Goal: Task Accomplishment & Management: Use online tool/utility

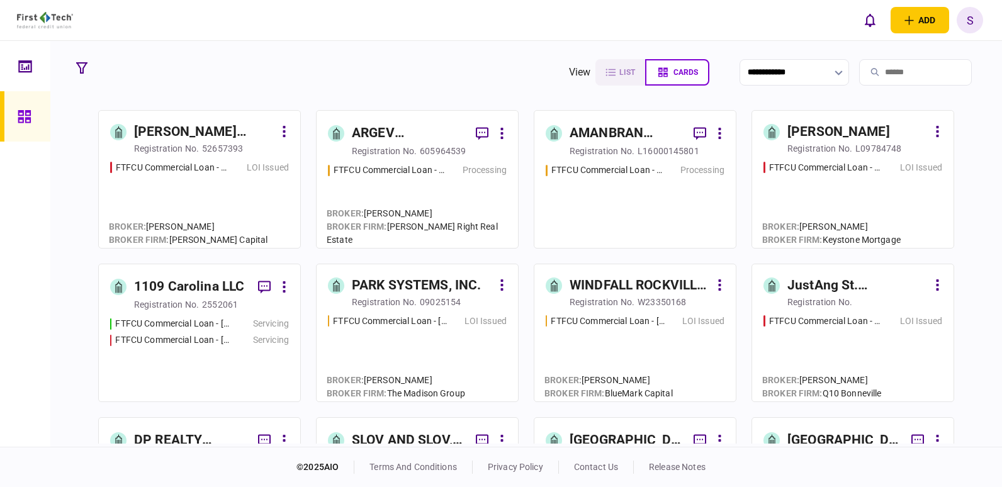
click at [861, 67] on input "search" at bounding box center [915, 72] width 113 height 26
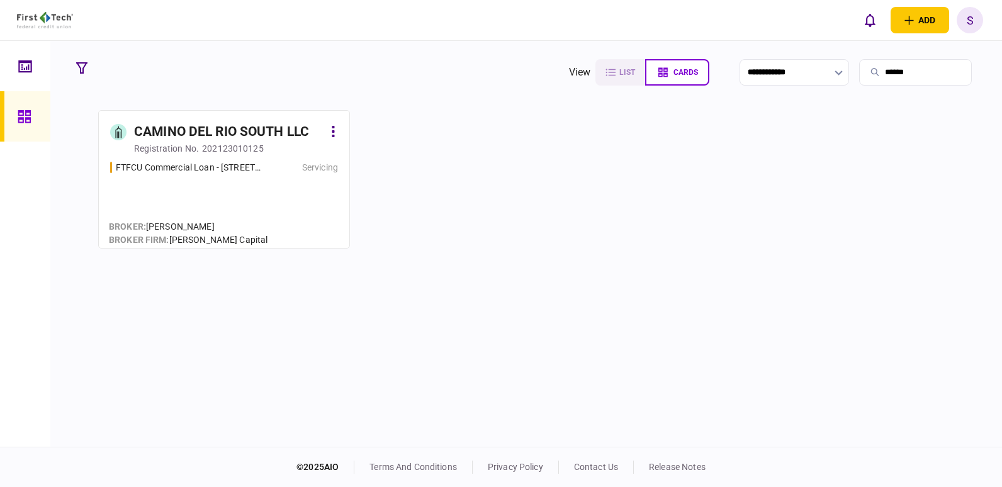
type input "******"
click at [188, 137] on div "CAMINO DEL RIO SOUTH LLC" at bounding box center [221, 132] width 175 height 20
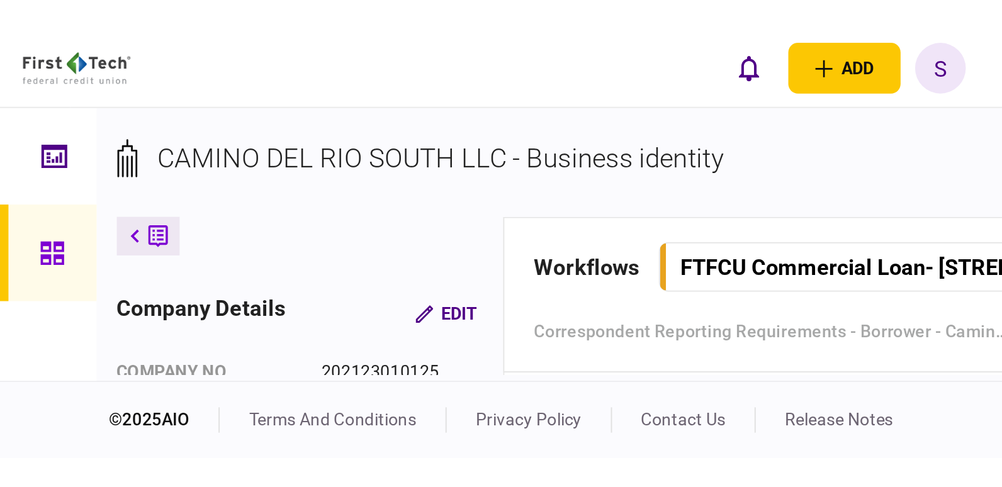
scroll to position [944, 0]
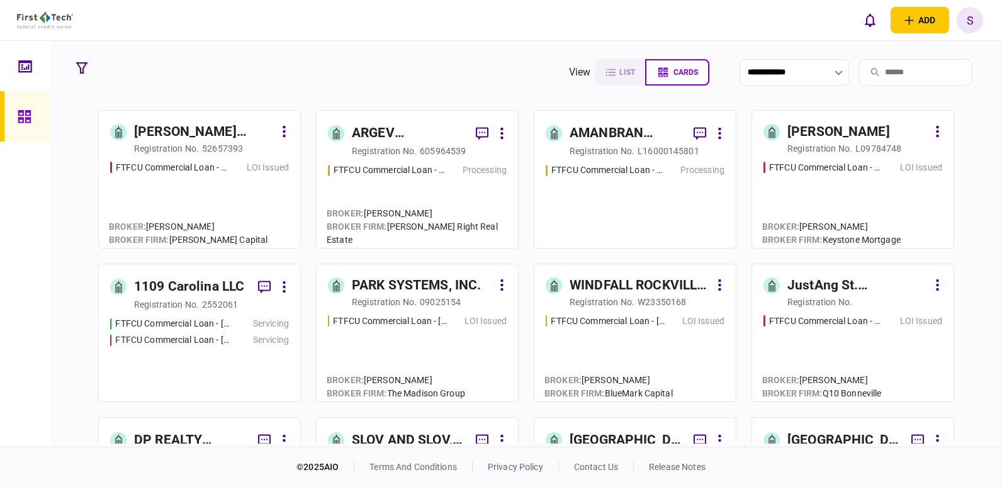
click at [861, 74] on input "search" at bounding box center [915, 72] width 113 height 26
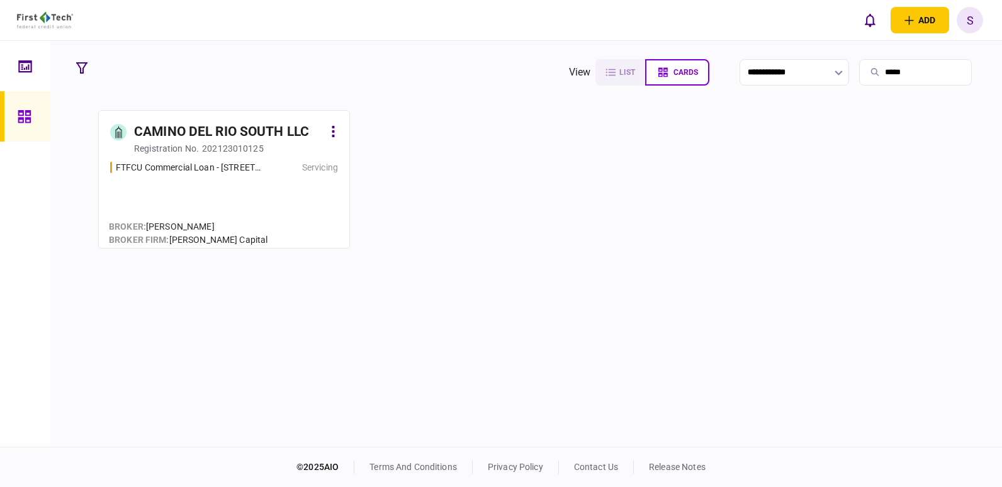
type input "*****"
click at [220, 134] on div "CAMINO DEL RIO SOUTH LLC" at bounding box center [221, 132] width 175 height 20
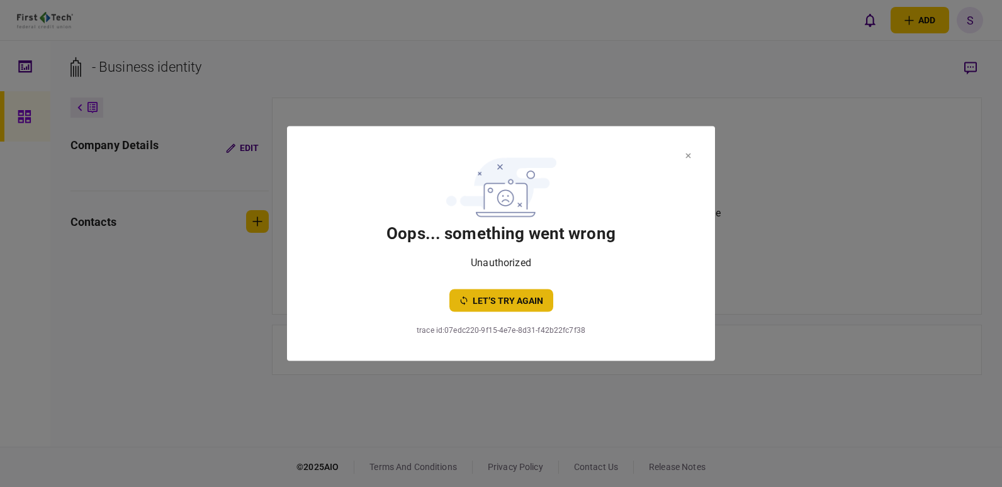
click at [496, 300] on button "let’s try again" at bounding box center [501, 301] width 104 height 23
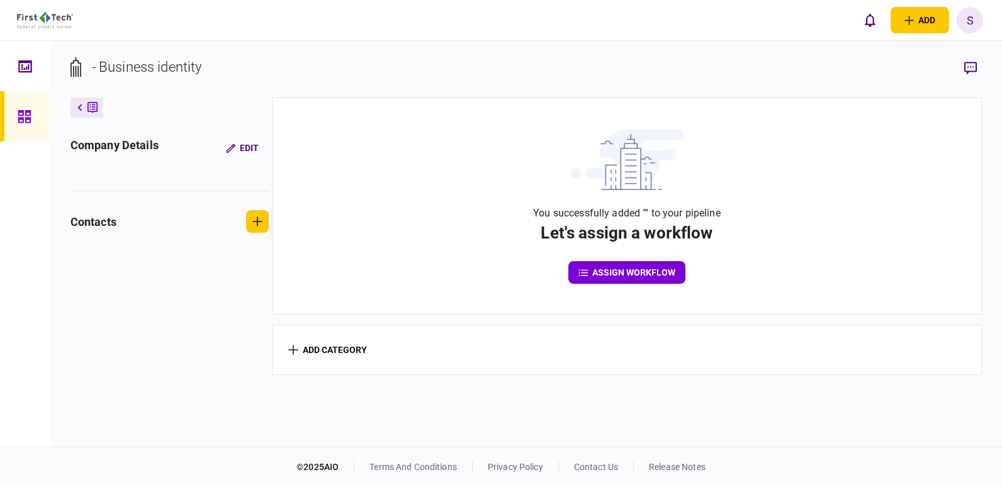
click at [23, 115] on icon at bounding box center [25, 117] width 14 height 14
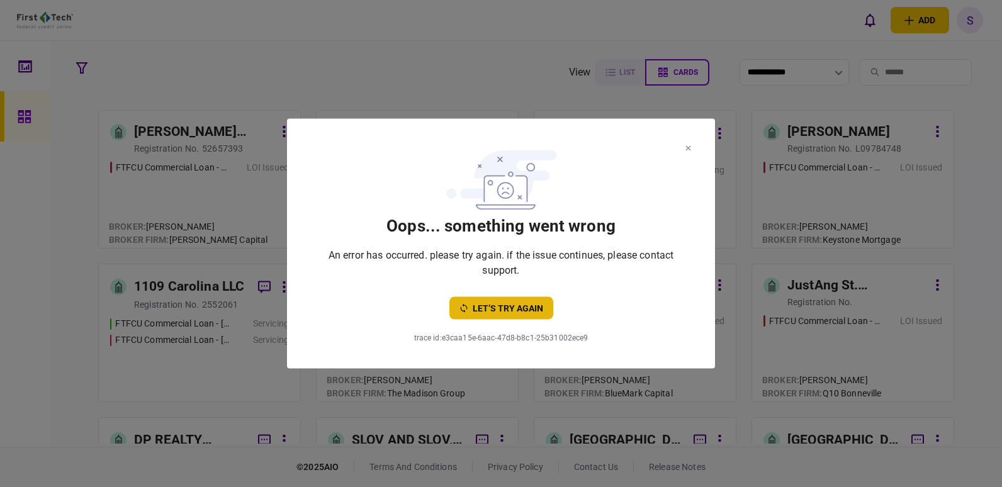
click at [487, 311] on button "let’s try again" at bounding box center [501, 308] width 104 height 23
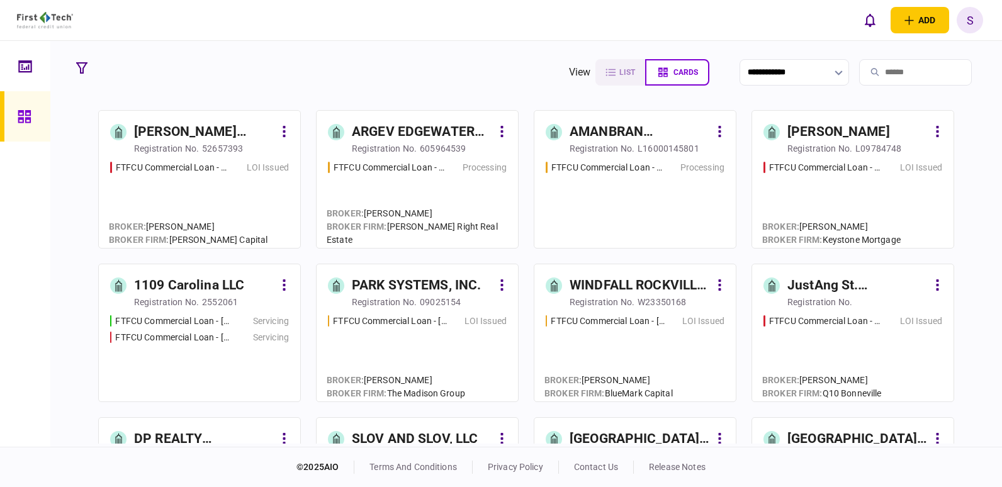
click at [883, 73] on input "search" at bounding box center [915, 72] width 113 height 26
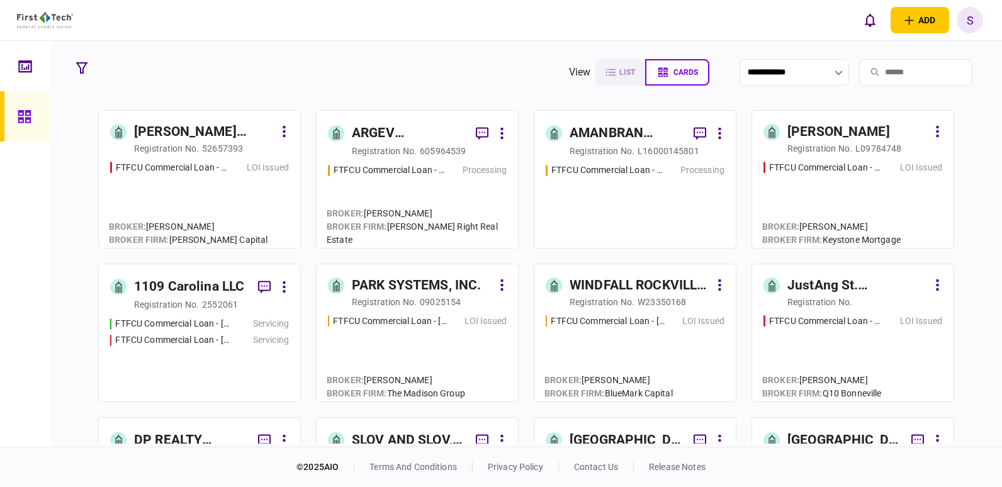
click at [878, 74] on input "search" at bounding box center [915, 72] width 113 height 26
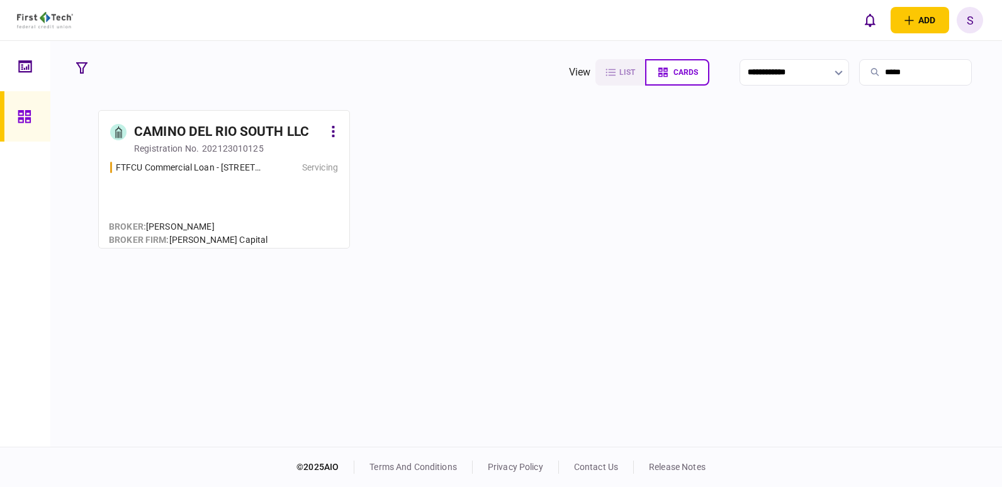
type input "*****"
click at [212, 142] on div "202123010125" at bounding box center [233, 148] width 62 height 13
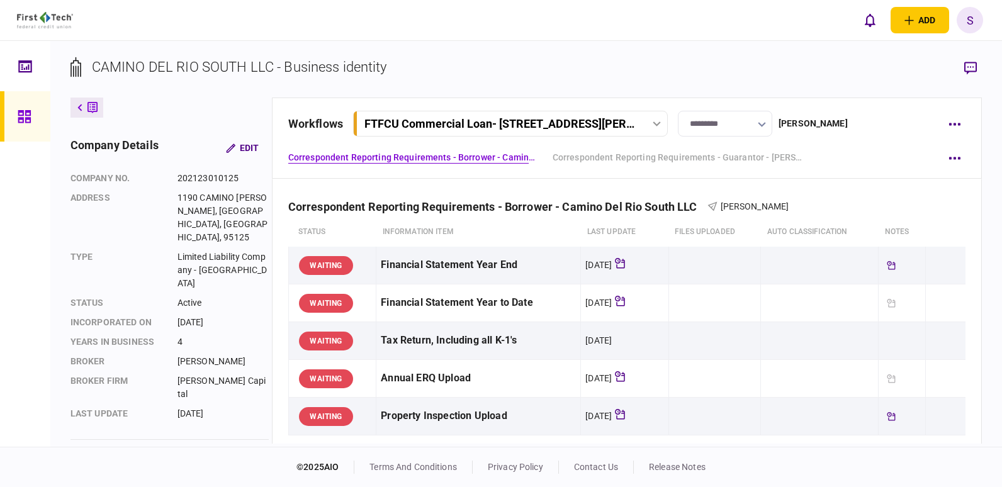
drag, startPoint x: 982, startPoint y: 195, endPoint x: 983, endPoint y: 217, distance: 22.7
click at [983, 217] on div "CAMINO DEL RIO SOUTH LLC - Business identity company details Edit company no. 2…" at bounding box center [526, 244] width 952 height 406
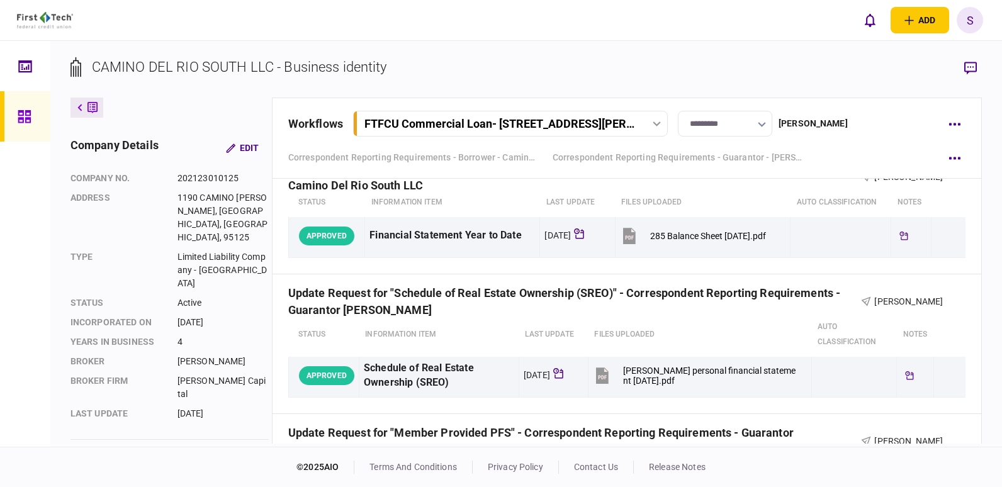
scroll to position [1471, 0]
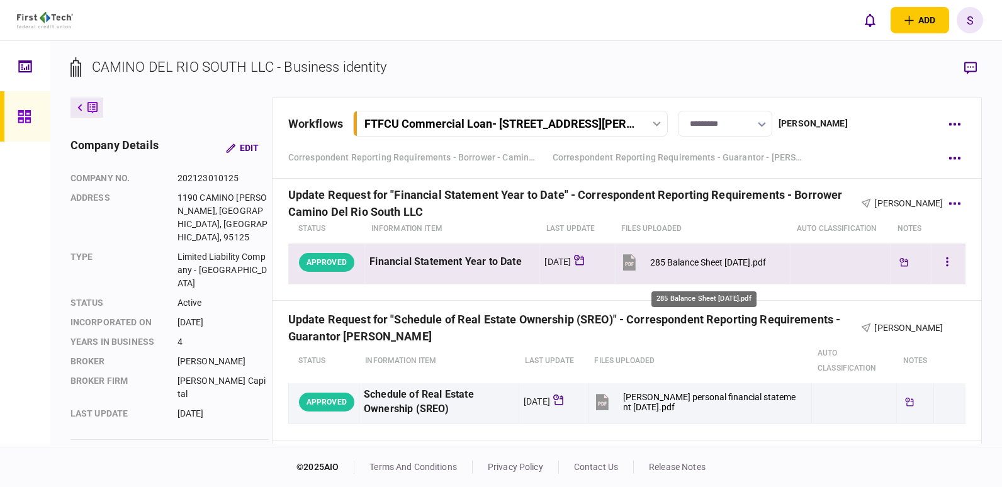
click at [723, 268] on div "285 Balance Sheet [DATE].pdf" at bounding box center [708, 262] width 116 height 10
click at [941, 274] on button "button" at bounding box center [947, 262] width 23 height 23
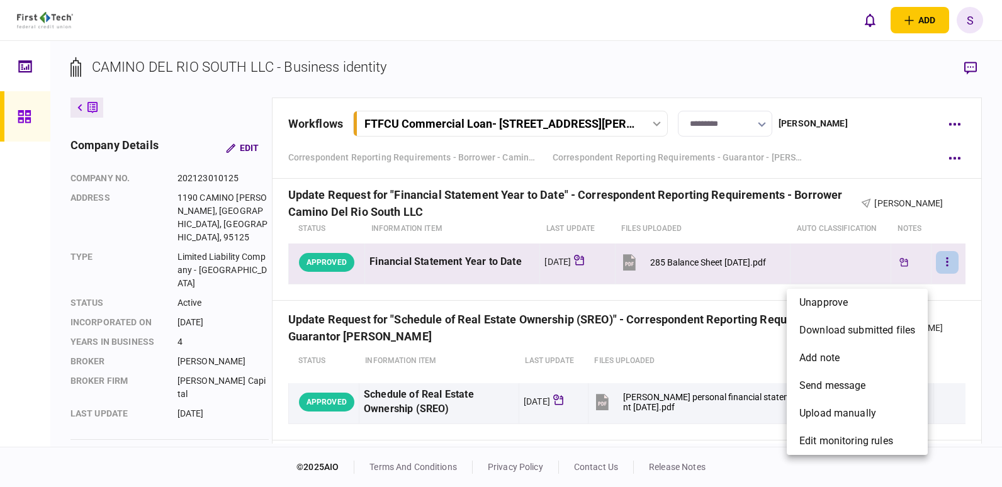
click at [977, 336] on div at bounding box center [501, 243] width 1002 height 487
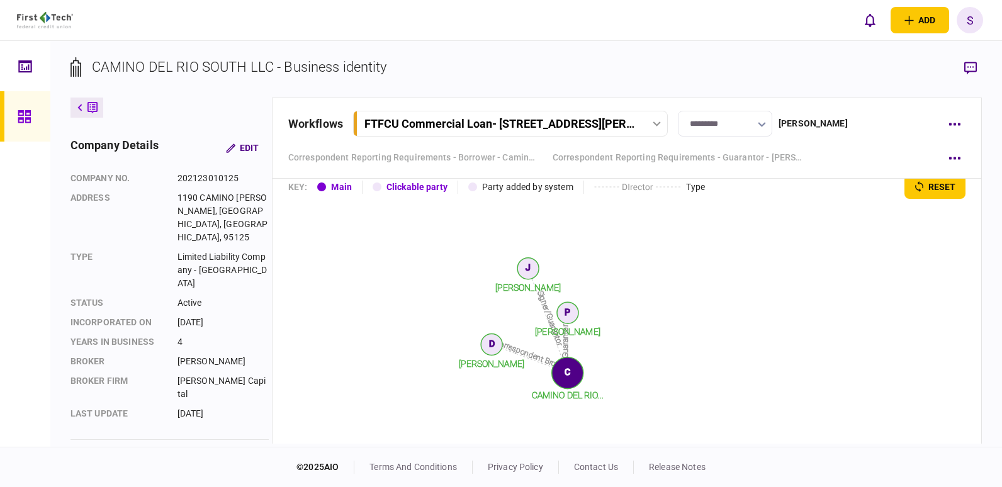
scroll to position [2293, 0]
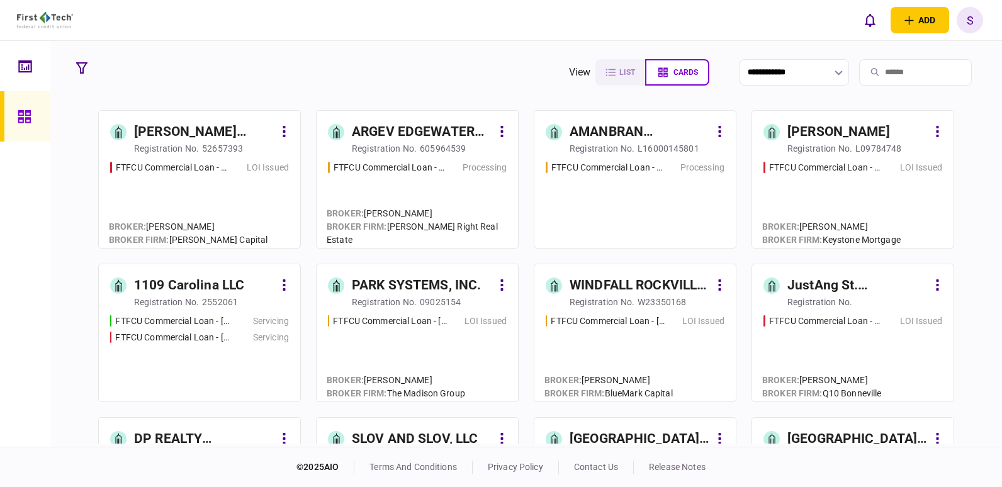
click at [878, 71] on input "search" at bounding box center [915, 72] width 113 height 26
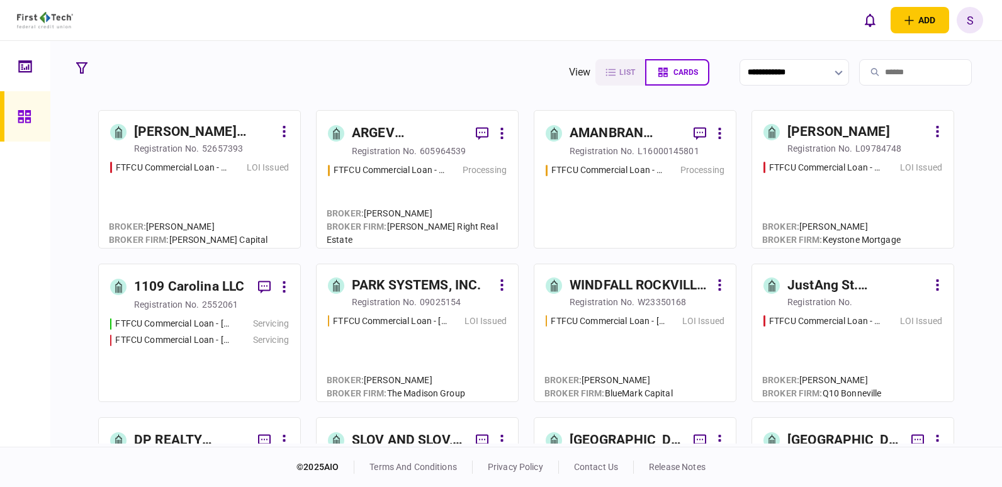
click at [870, 77] on input "search" at bounding box center [915, 72] width 113 height 26
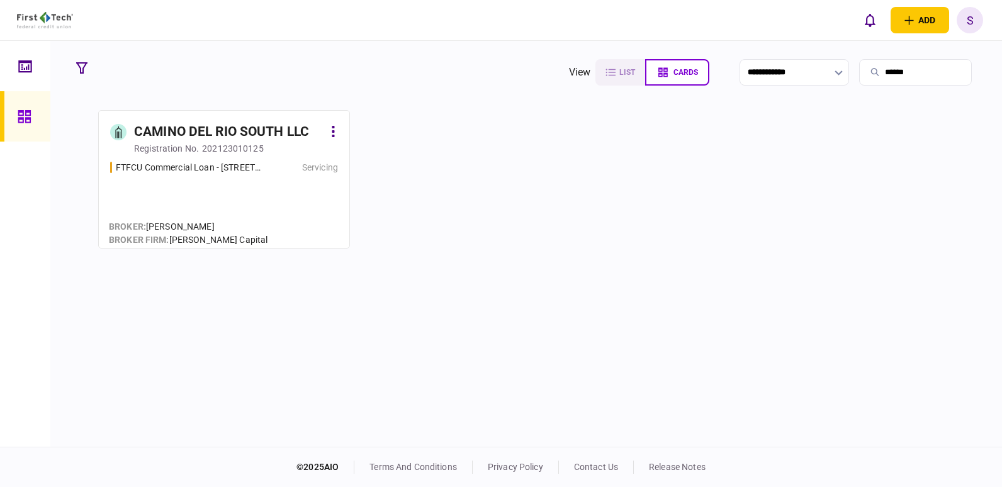
type input "******"
click at [200, 128] on div "CAMINO DEL RIO SOUTH LLC" at bounding box center [221, 132] width 175 height 20
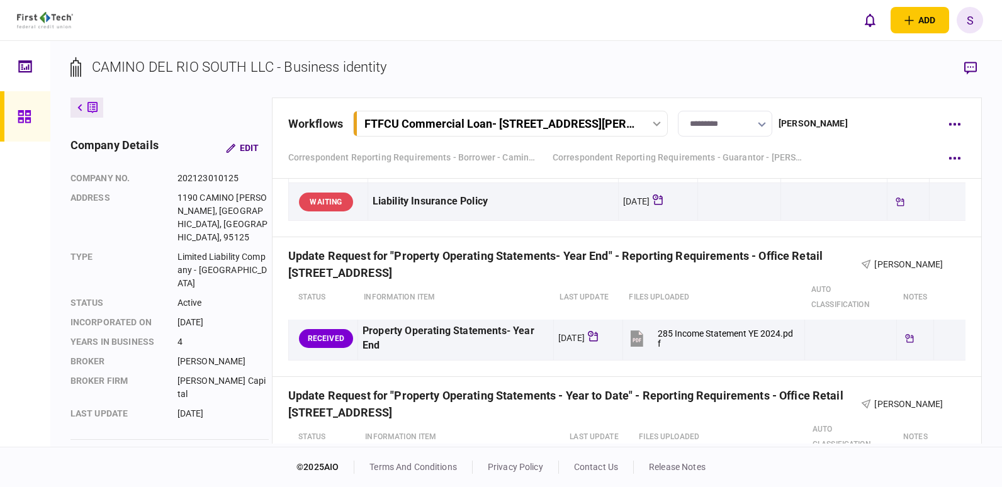
scroll to position [915, 0]
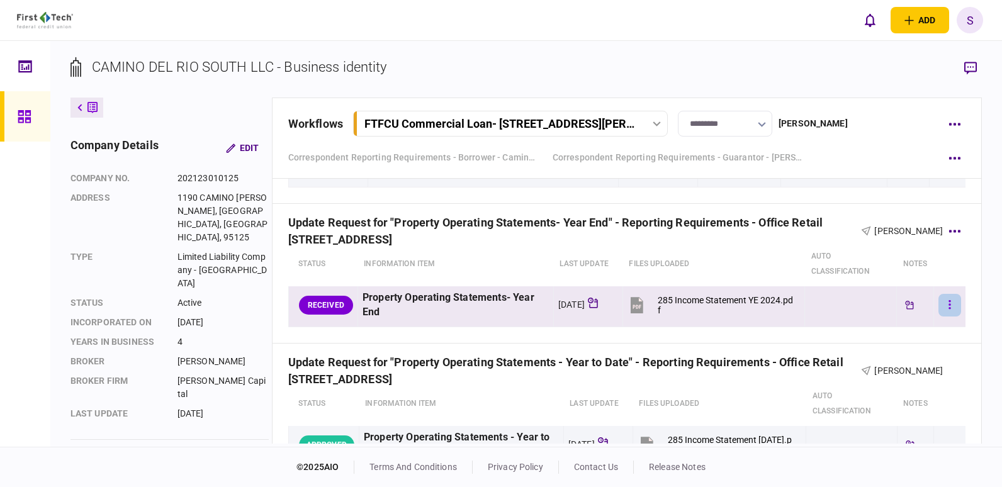
click at [944, 306] on button "button" at bounding box center [950, 305] width 23 height 23
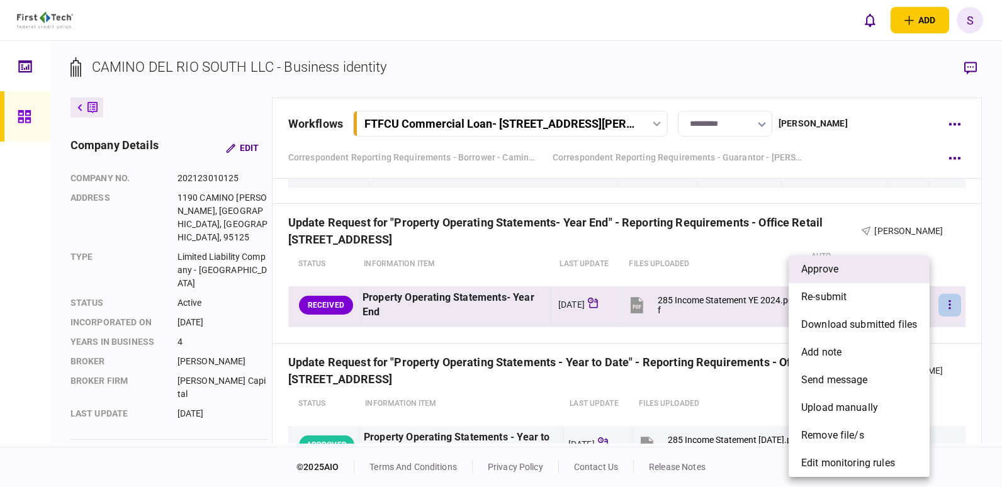
click at [841, 272] on li "approve" at bounding box center [859, 270] width 141 height 28
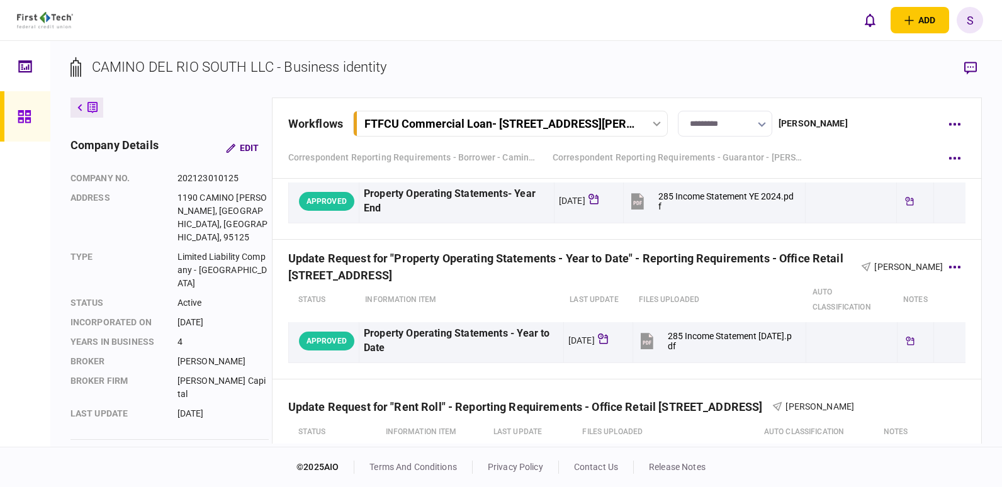
scroll to position [978, 0]
